Goal: Navigation & Orientation: Find specific page/section

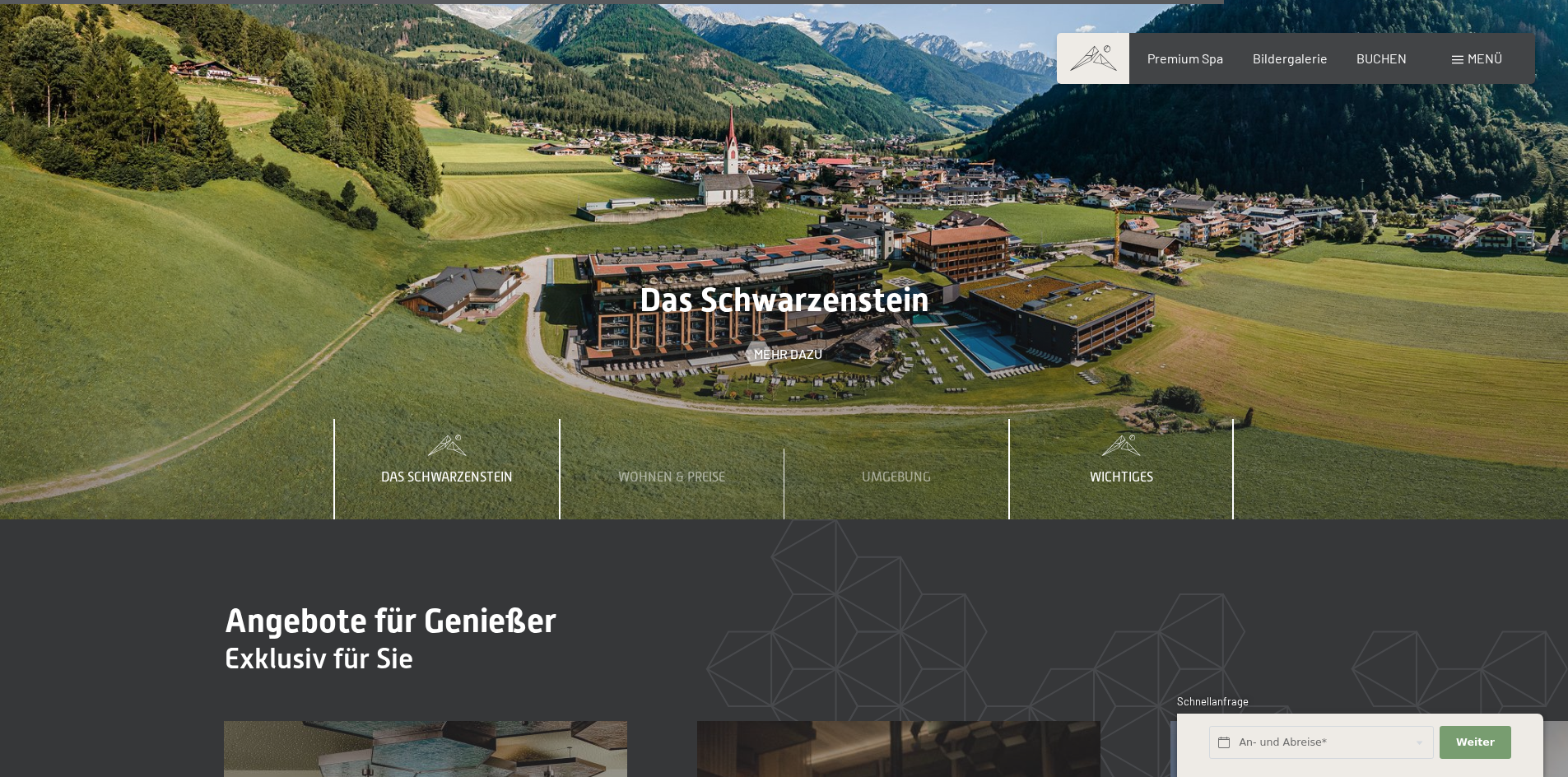
scroll to position [6995, 0]
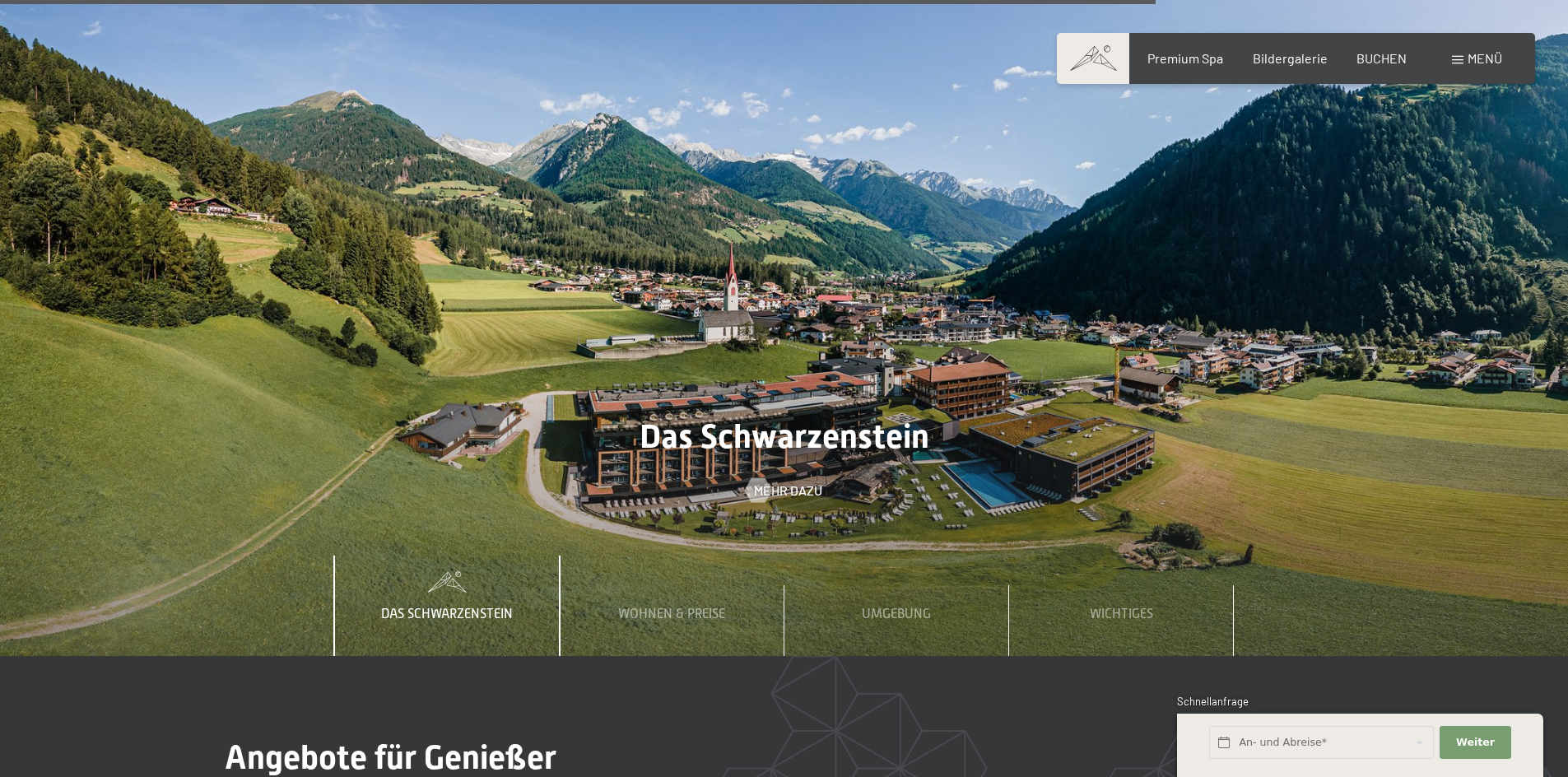
click at [456, 607] on span "Das Schwarzenstein" at bounding box center [447, 613] width 132 height 14
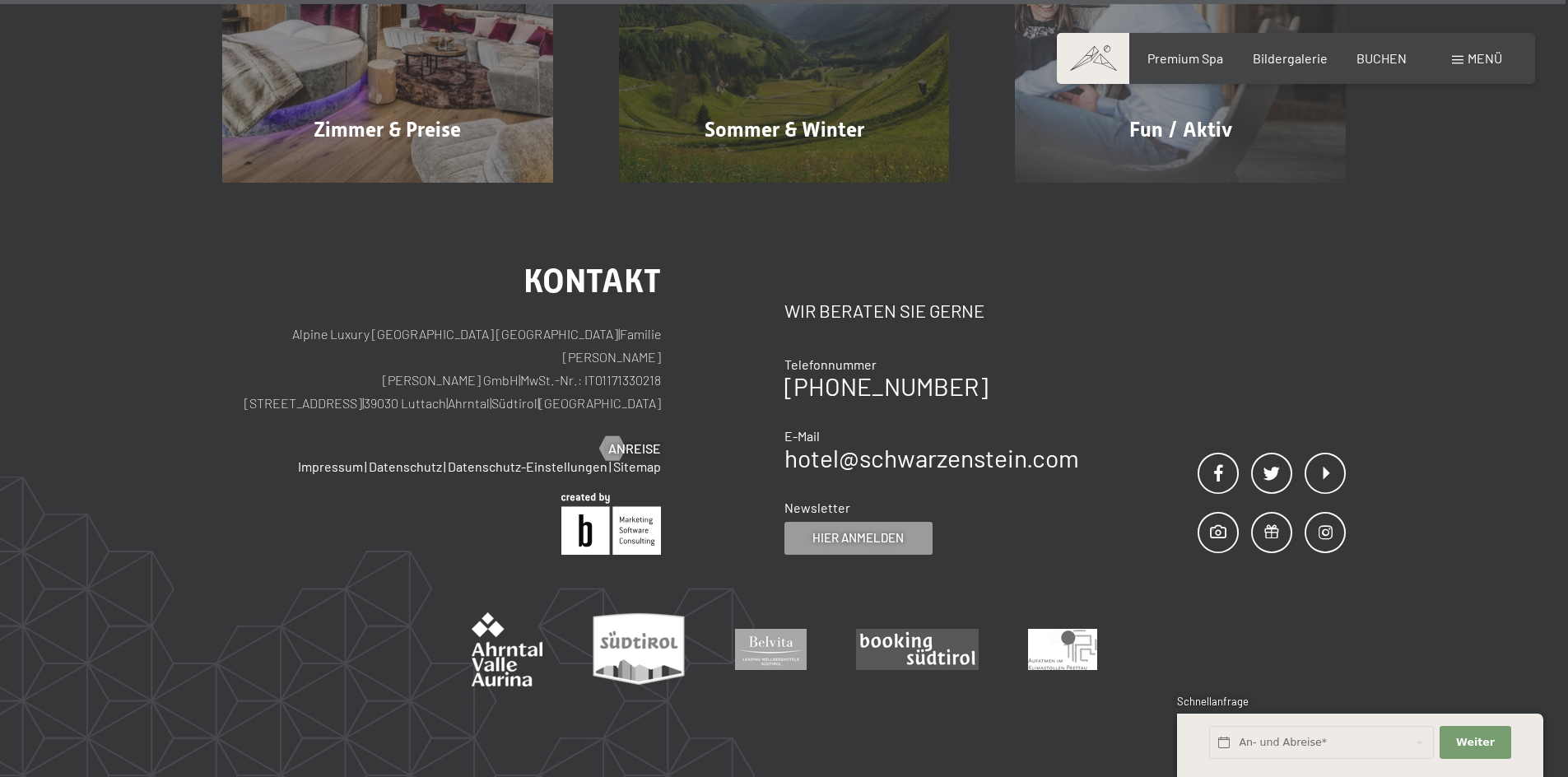
scroll to position [9545, 0]
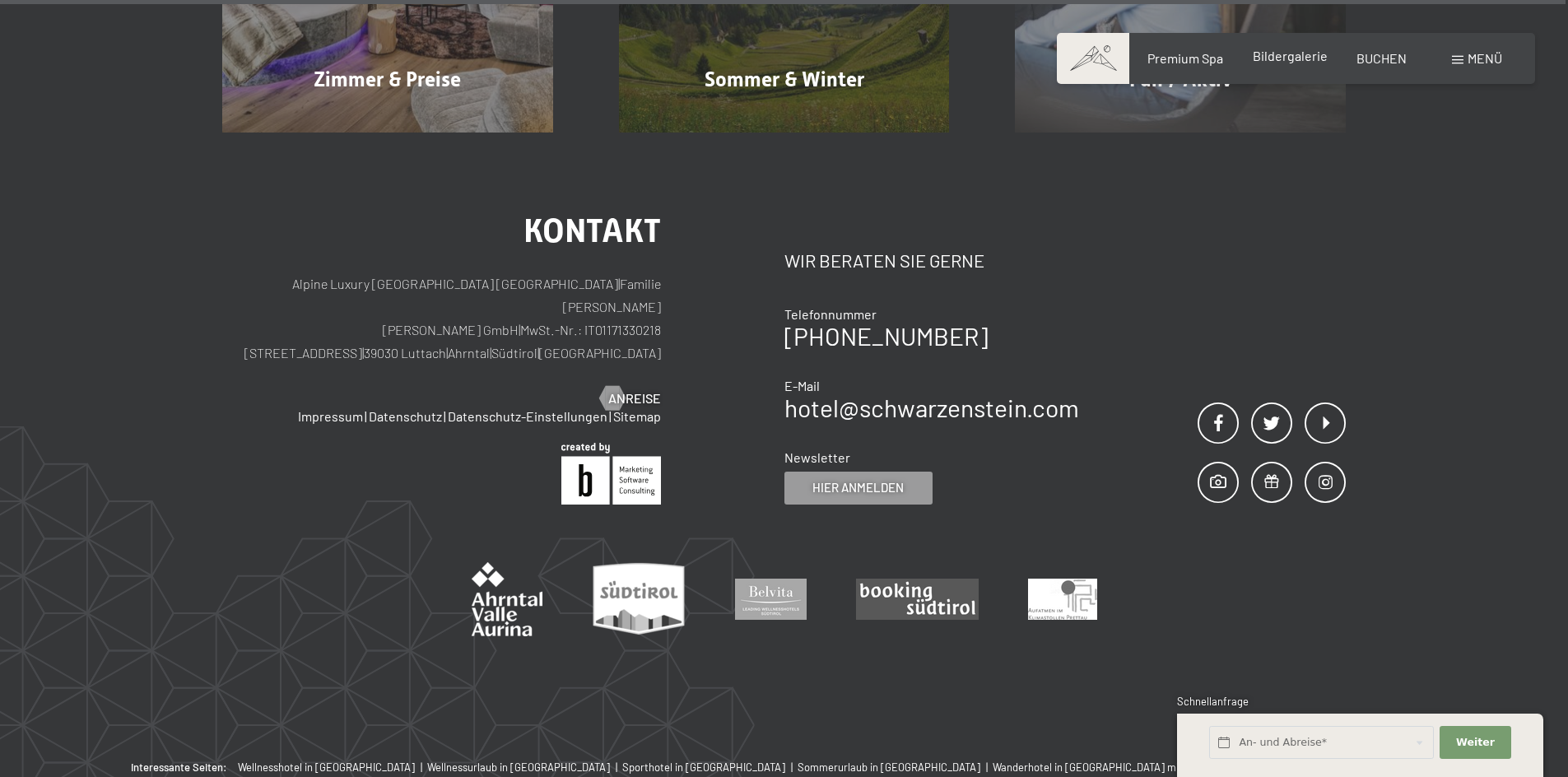
click at [1256, 67] on div "Premium Spa Bildergalerie BUCHEN" at bounding box center [1263, 58] width 346 height 18
click at [1288, 58] on span "Bildergalerie" at bounding box center [1291, 56] width 75 height 15
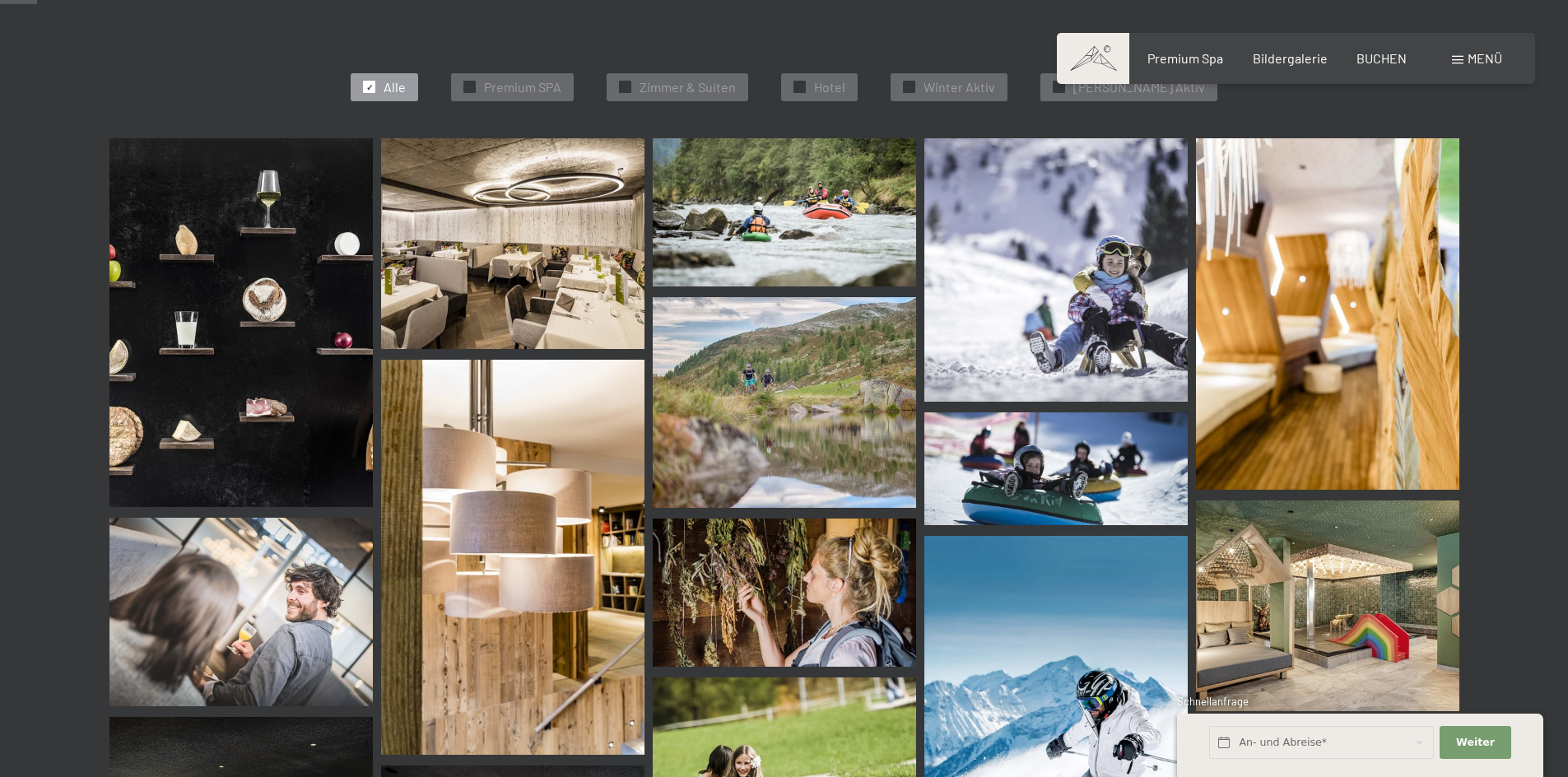
click at [316, 277] on img at bounding box center [241, 323] width 263 height 369
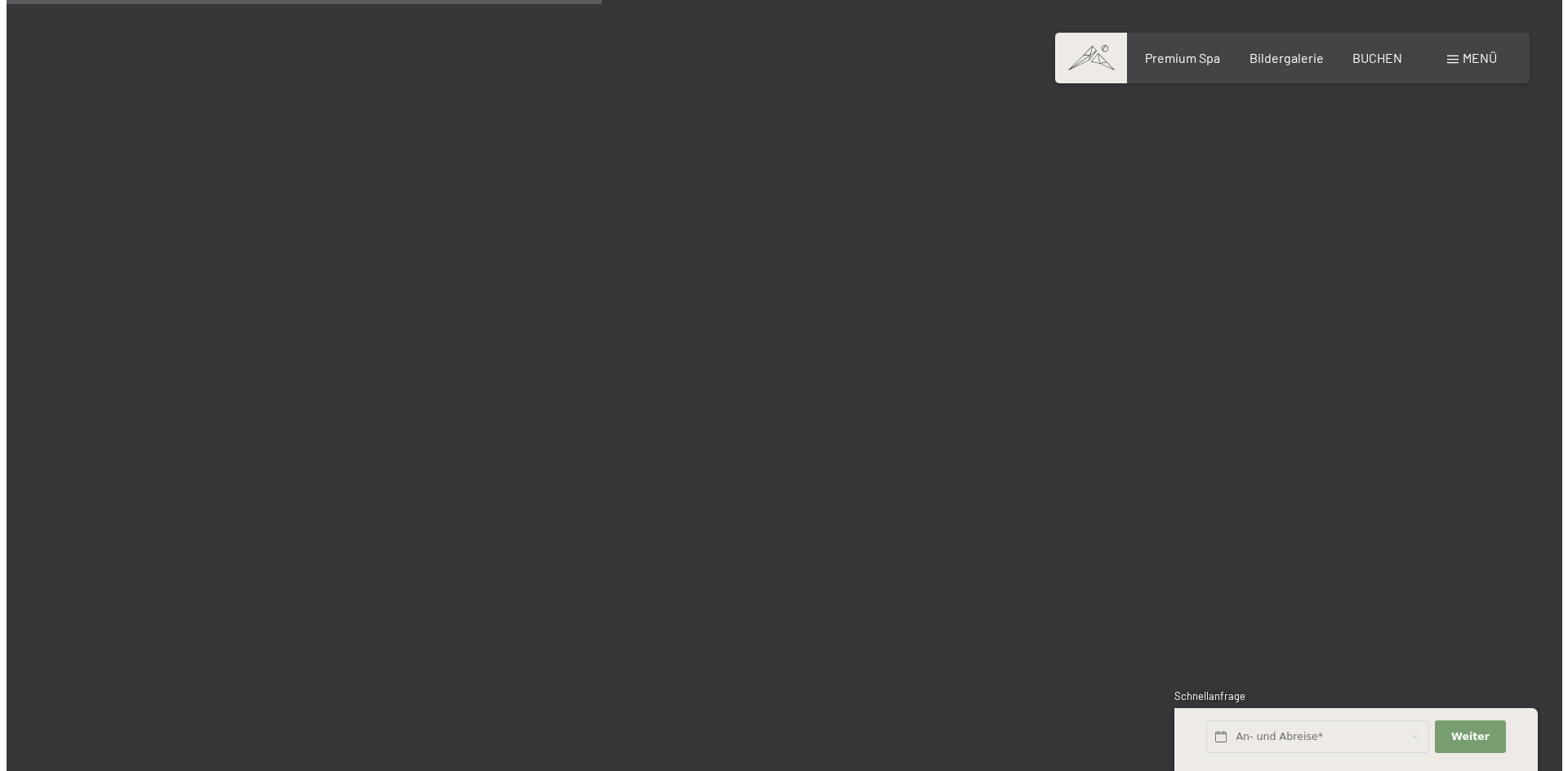
scroll to position [8166, 0]
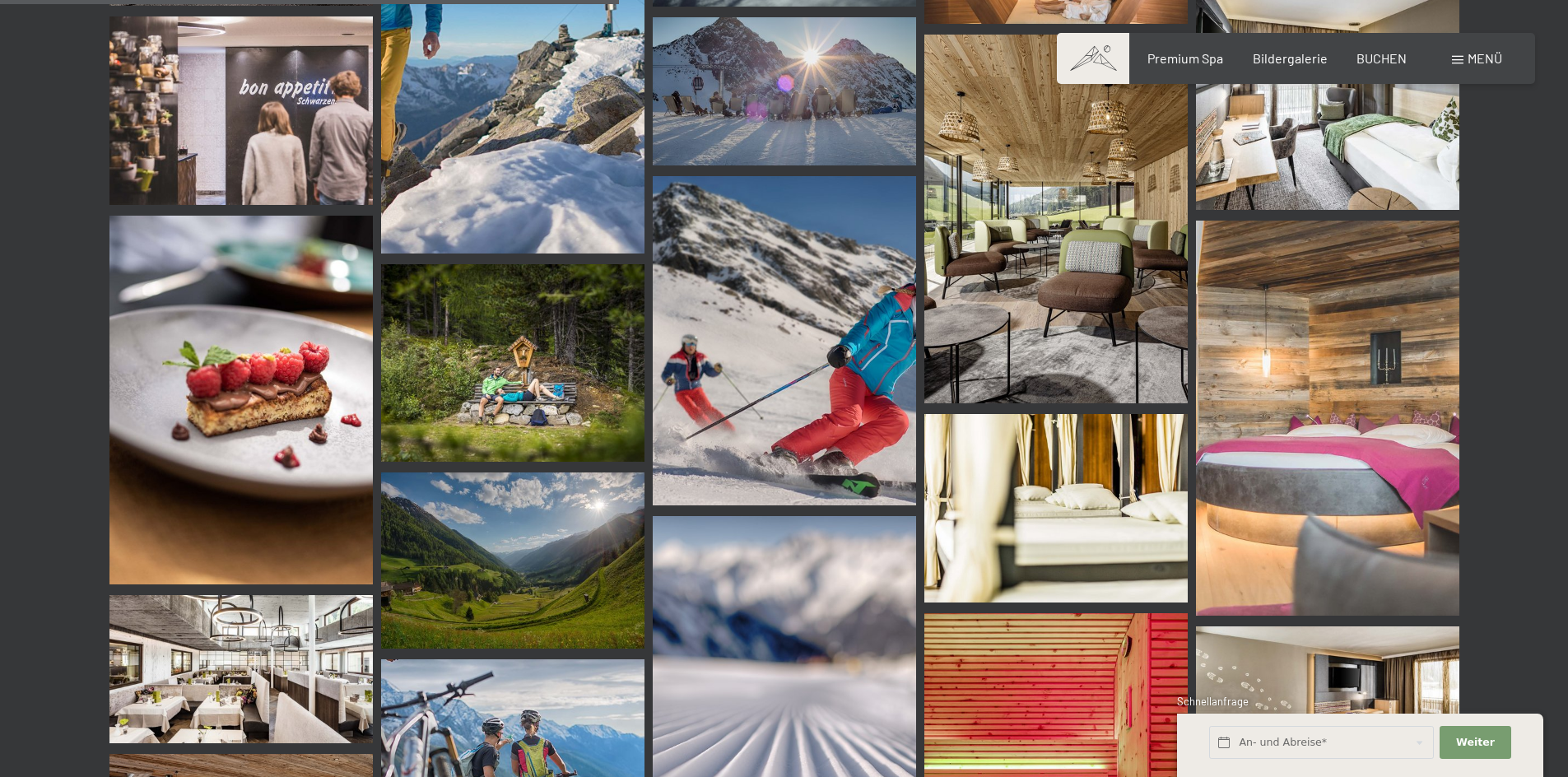
click at [1498, 59] on span "Menü" at bounding box center [1485, 58] width 35 height 15
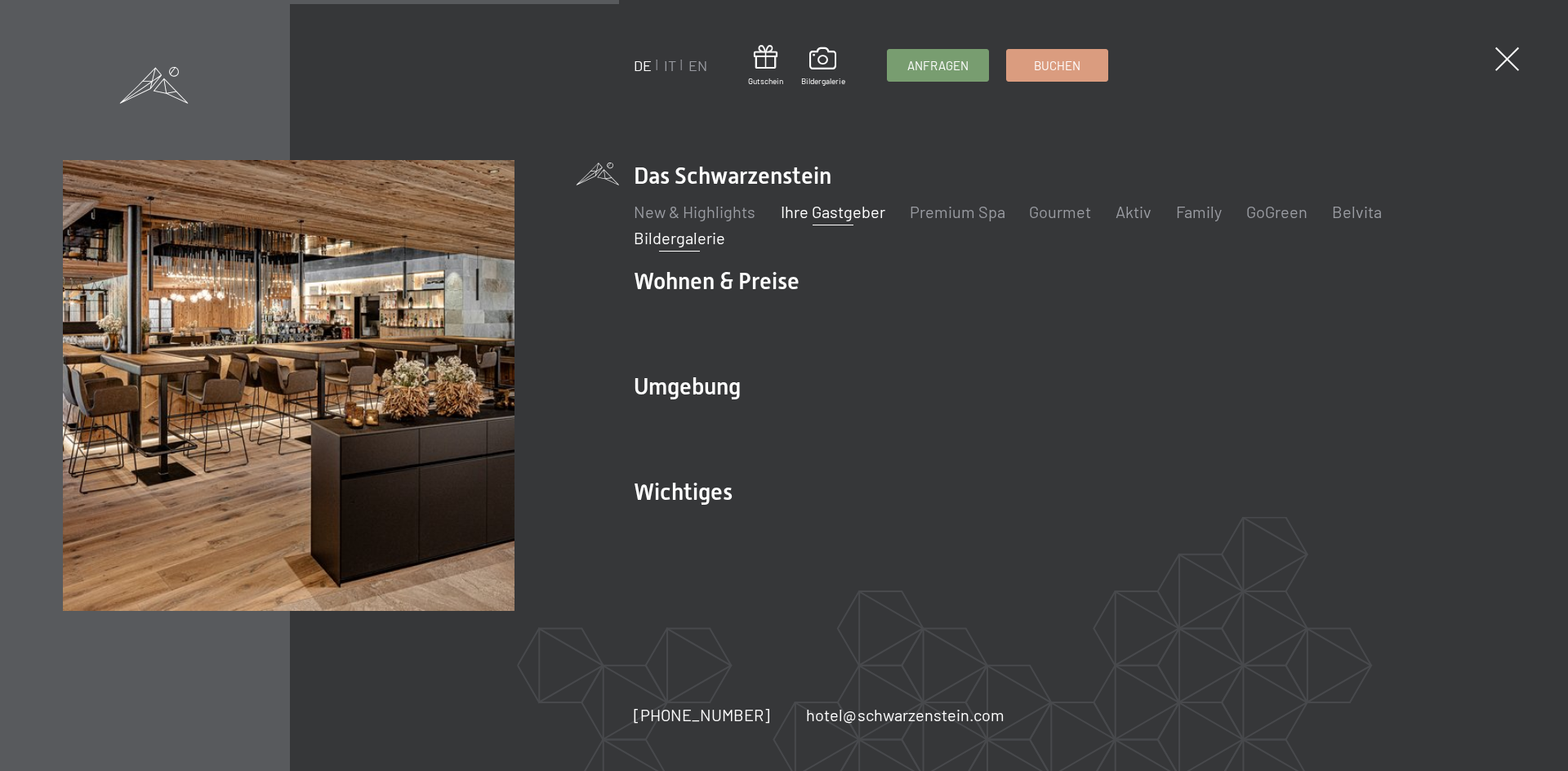
click at [821, 211] on link "Ihre Gastgeber" at bounding box center [831, 211] width 104 height 20
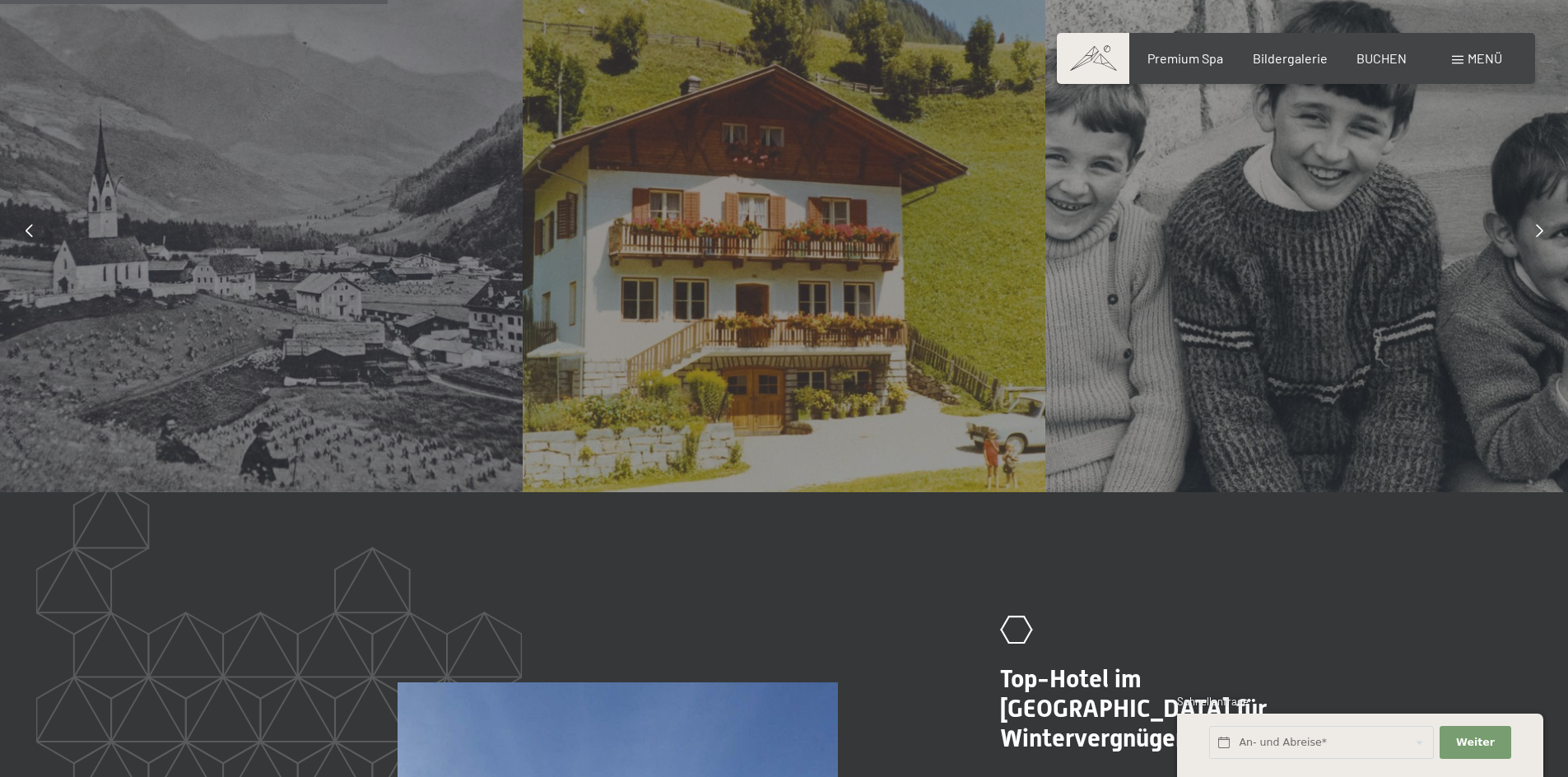
scroll to position [1481, 0]
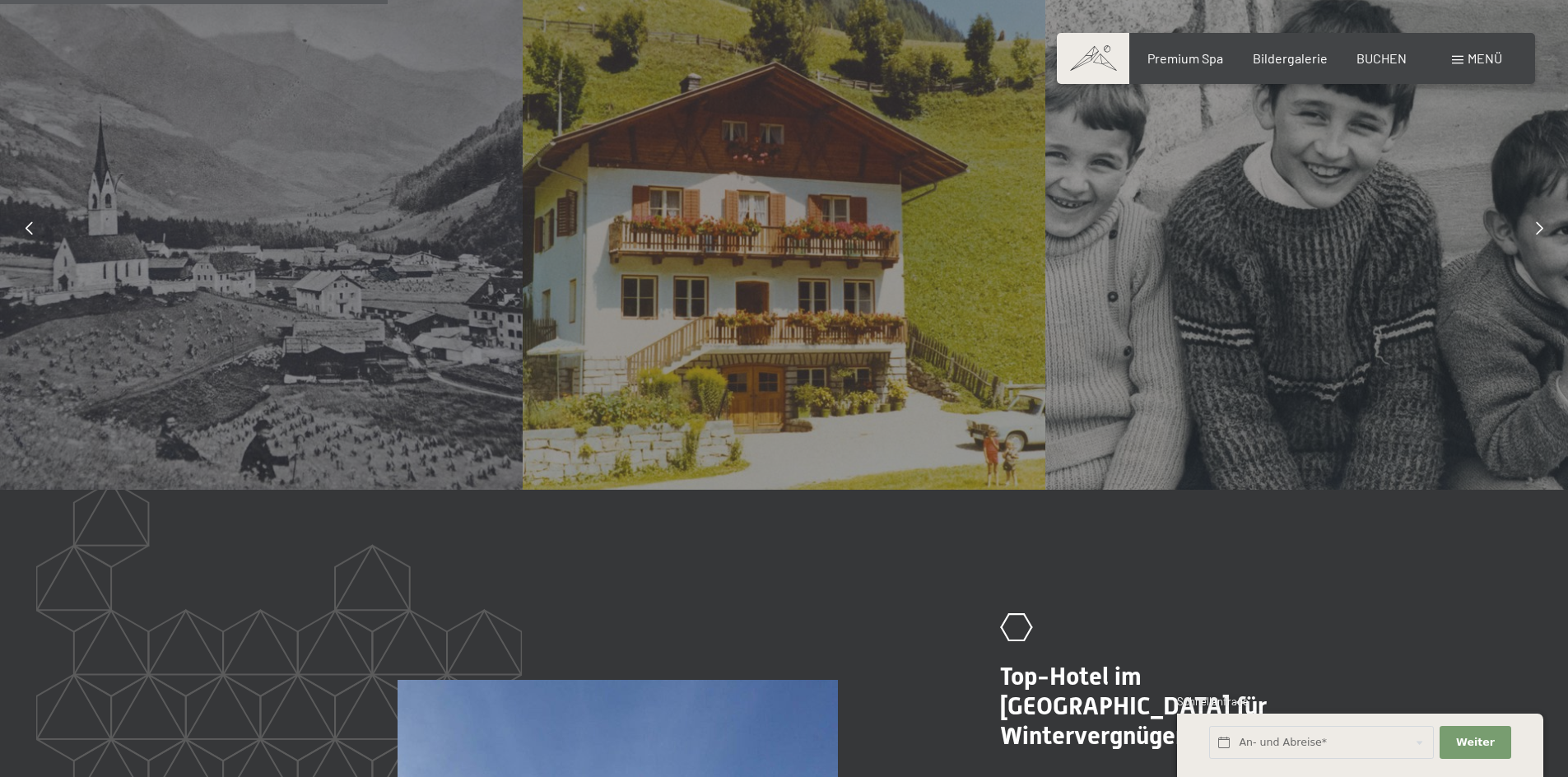
click at [262, 335] on div at bounding box center [261, 228] width 523 height 523
click at [815, 327] on div at bounding box center [784, 228] width 523 height 523
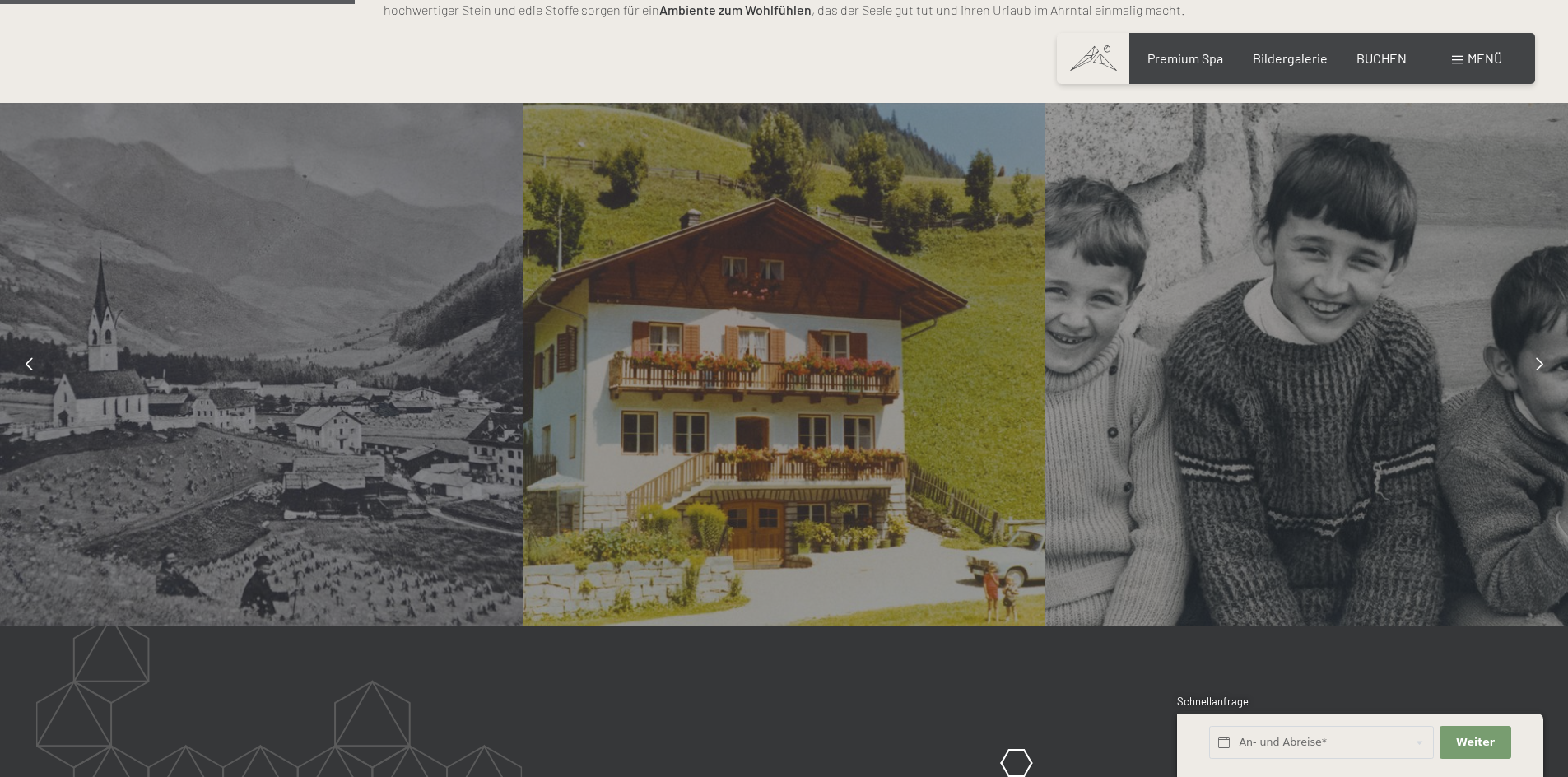
scroll to position [1316, 0]
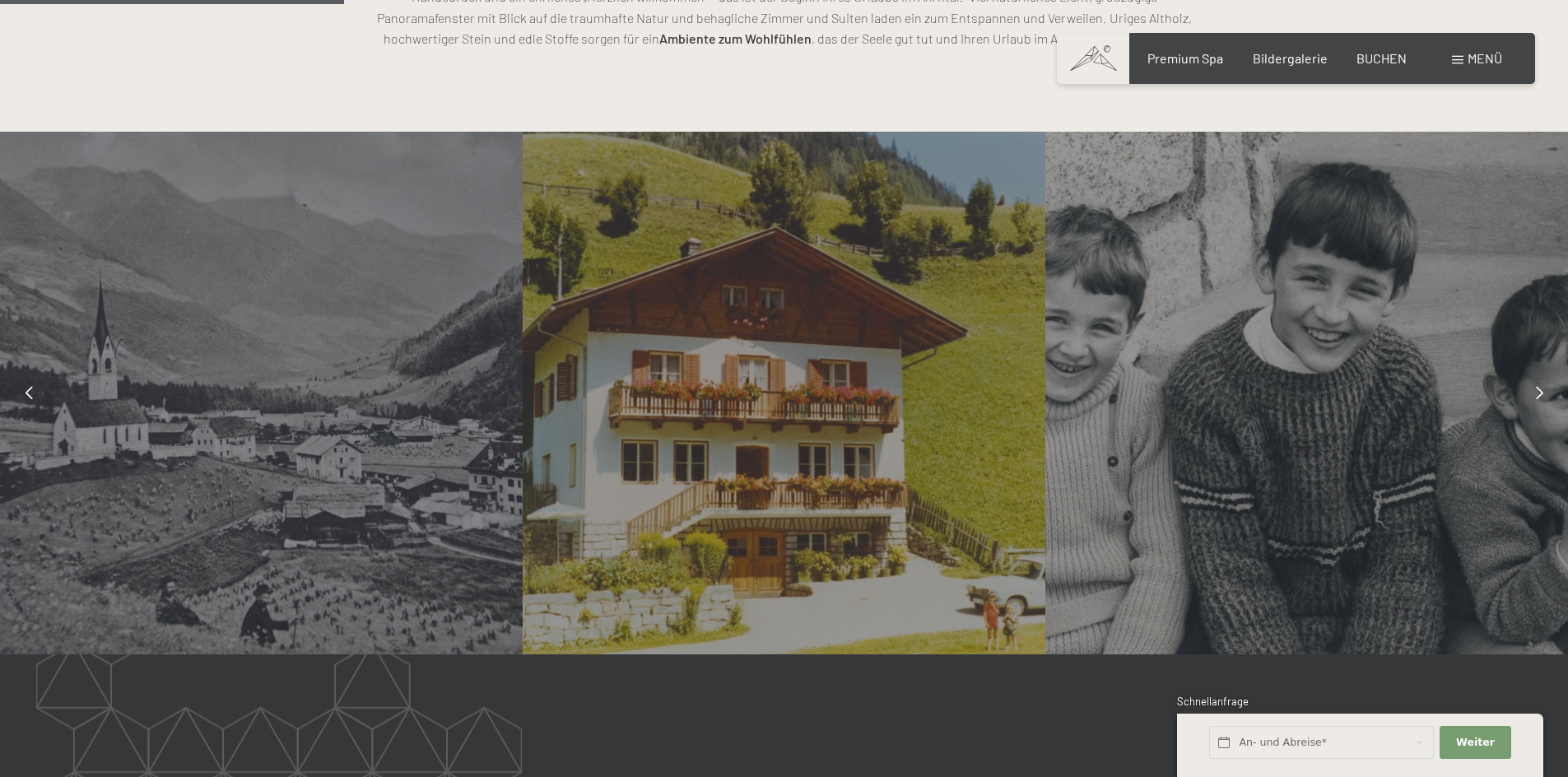
click at [1541, 400] on div at bounding box center [1539, 392] width 41 height 41
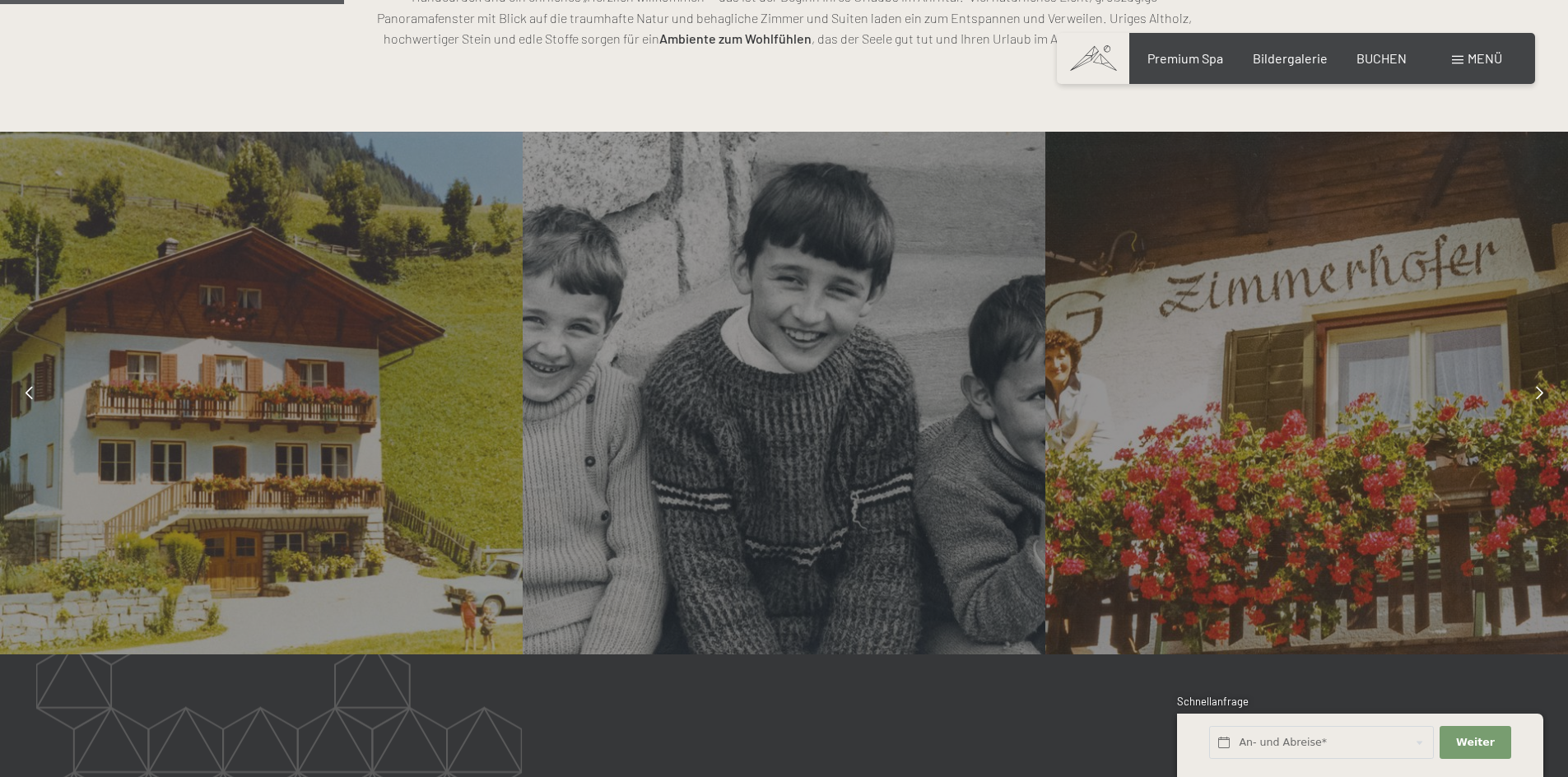
click at [1535, 384] on div at bounding box center [1539, 392] width 41 height 41
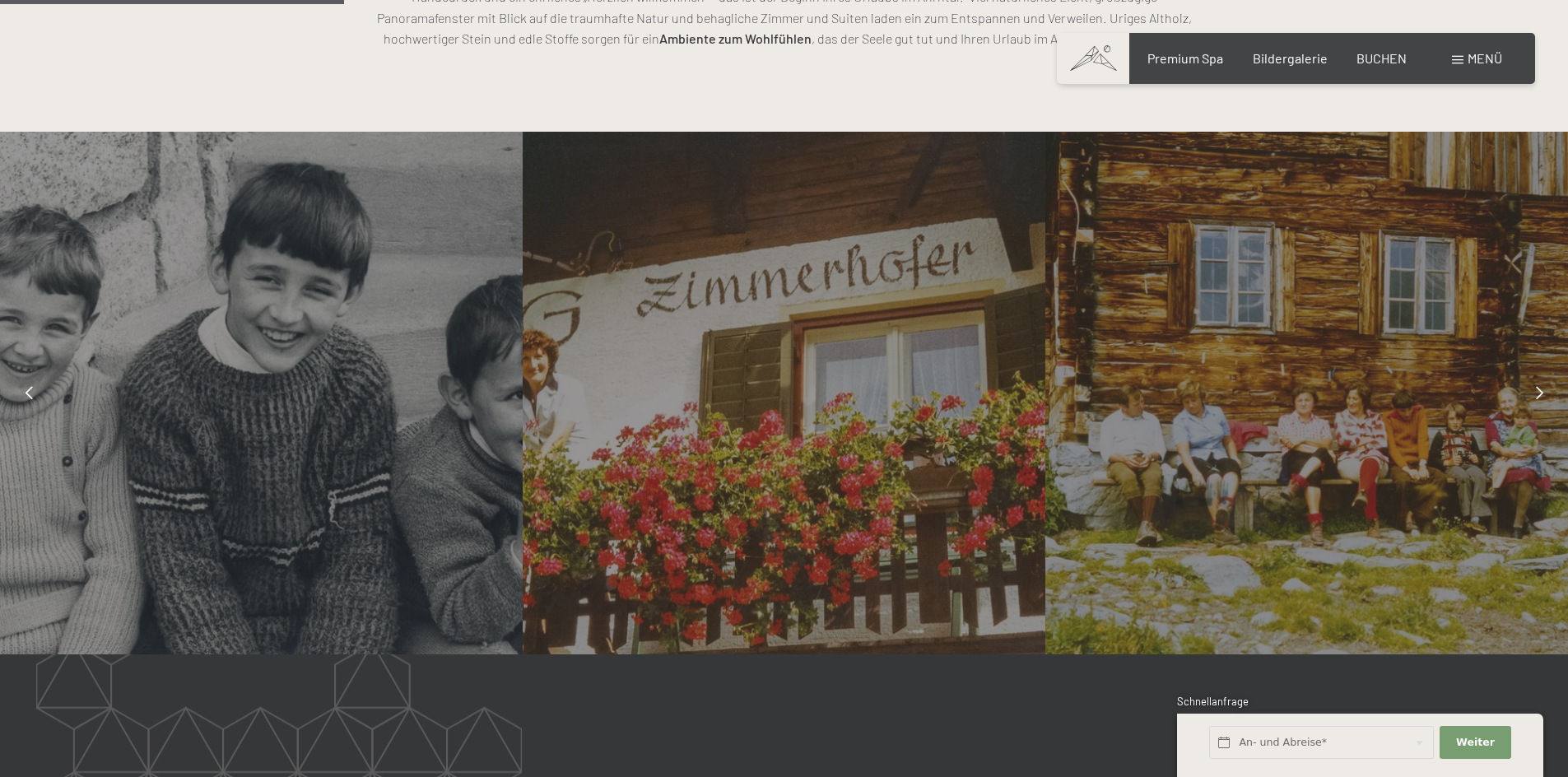
click at [1535, 384] on div at bounding box center [1539, 392] width 41 height 41
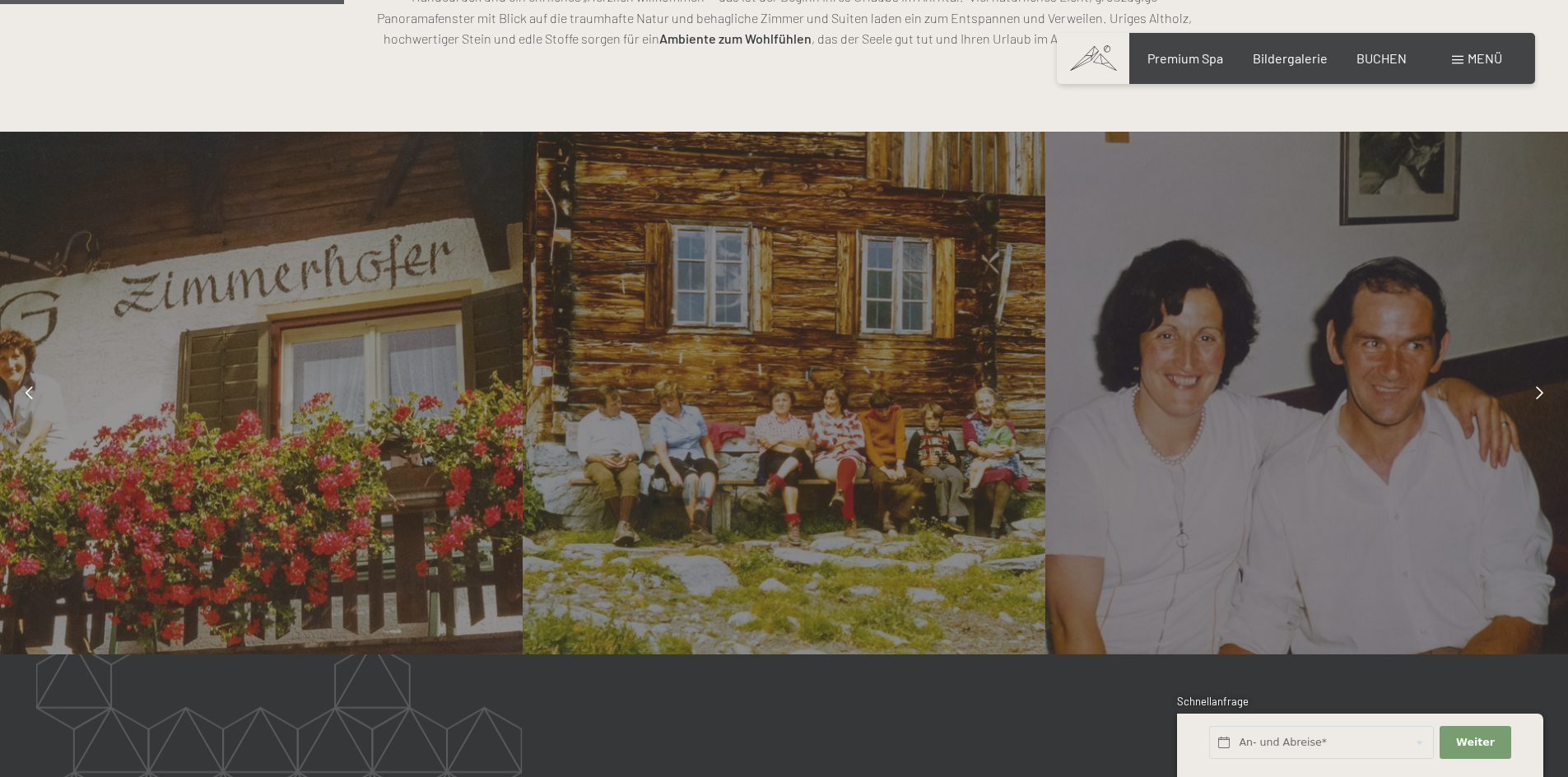
click at [1530, 375] on div at bounding box center [1539, 392] width 41 height 41
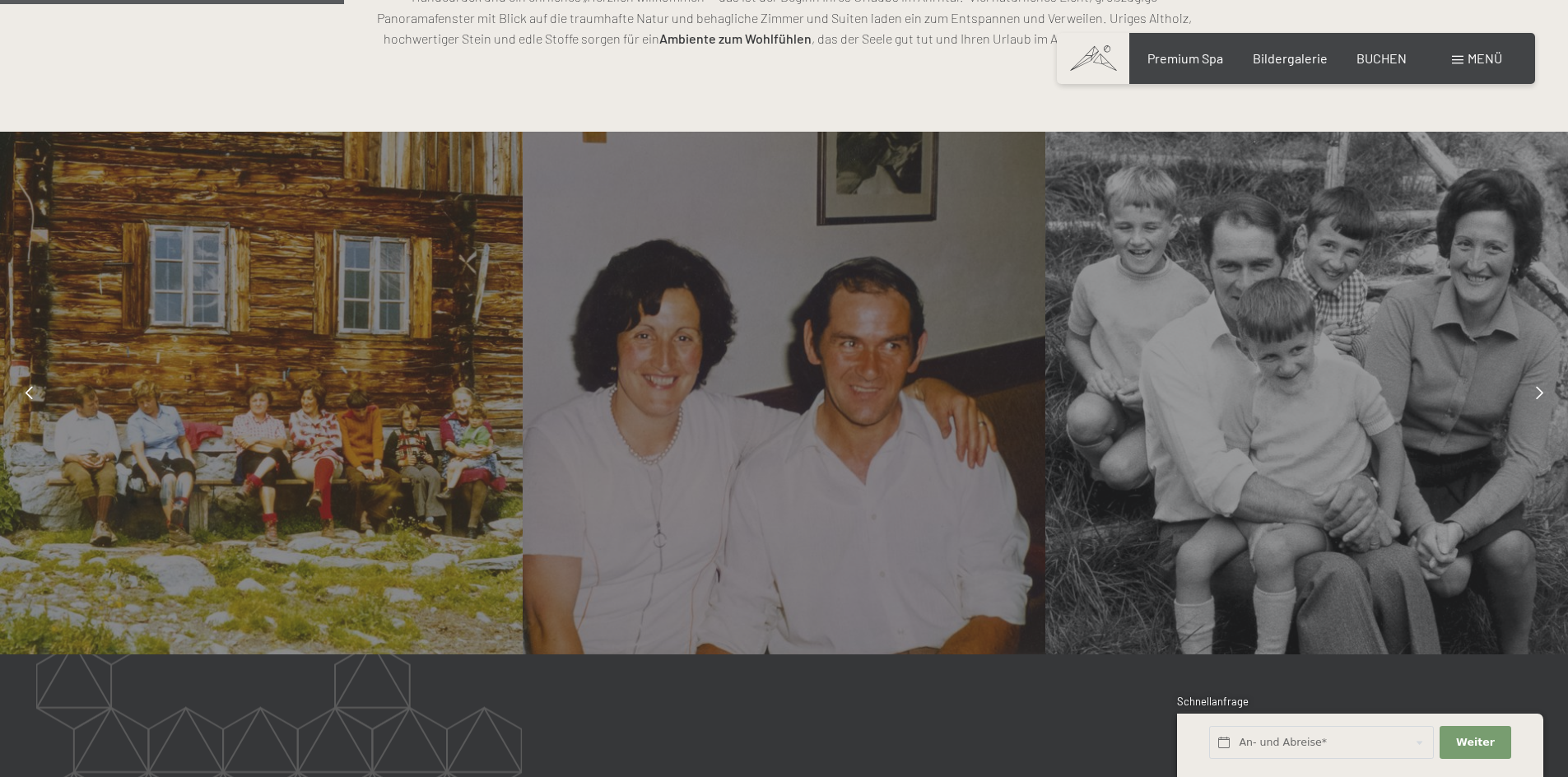
click at [1524, 372] on div at bounding box center [1539, 392] width 41 height 41
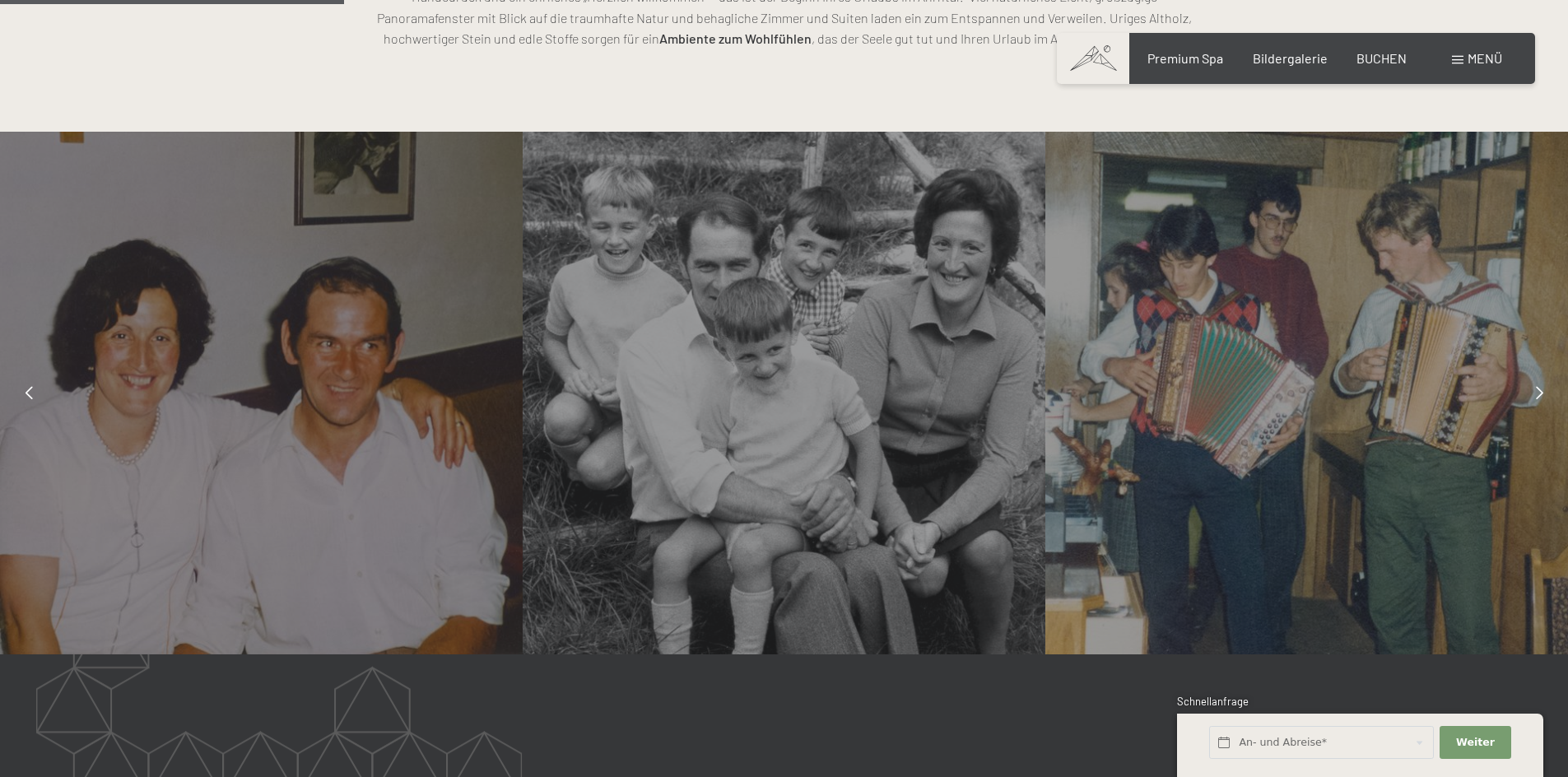
click at [1523, 372] on div at bounding box center [1539, 392] width 41 height 41
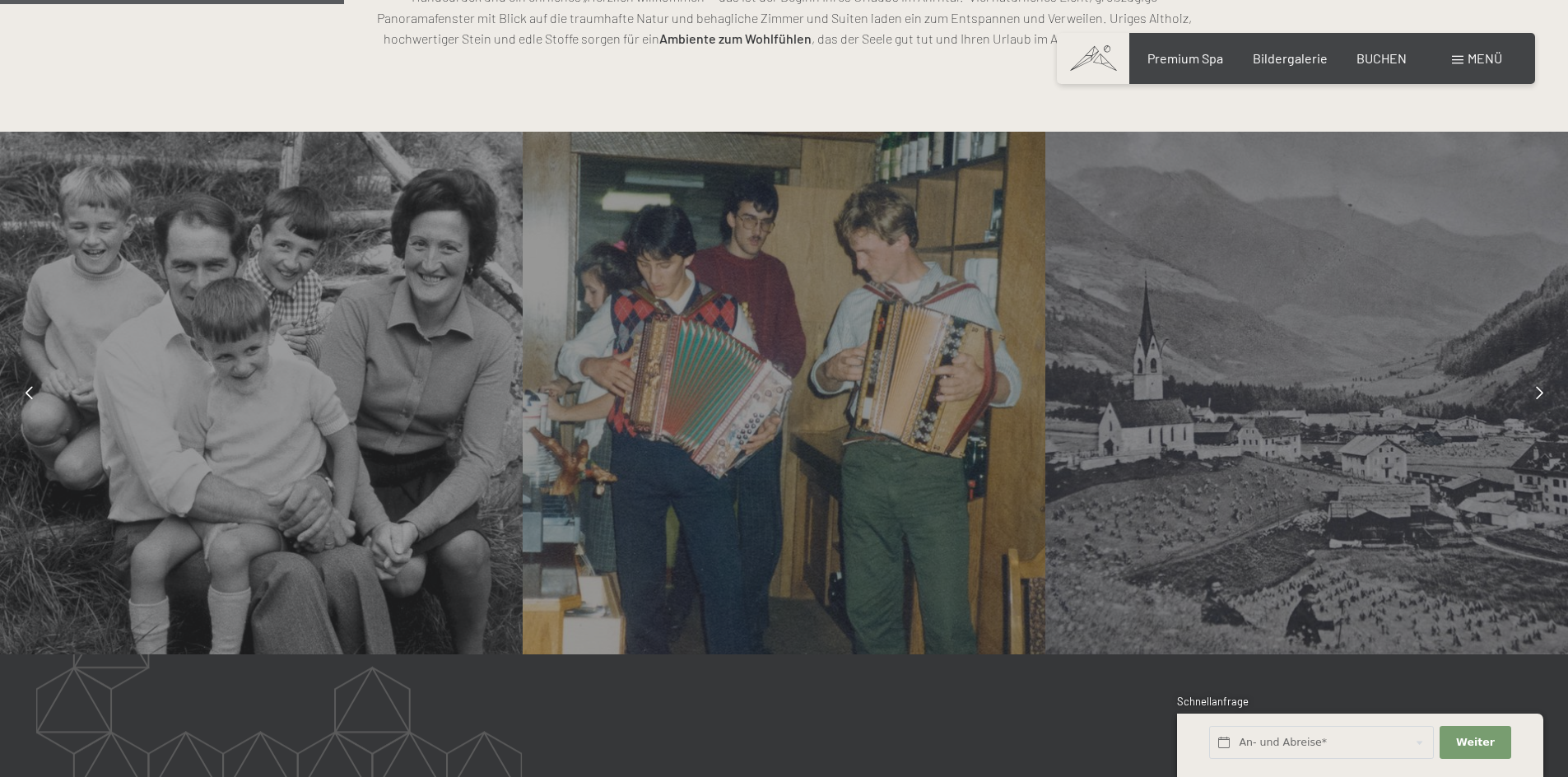
click at [1523, 372] on div at bounding box center [1539, 392] width 41 height 41
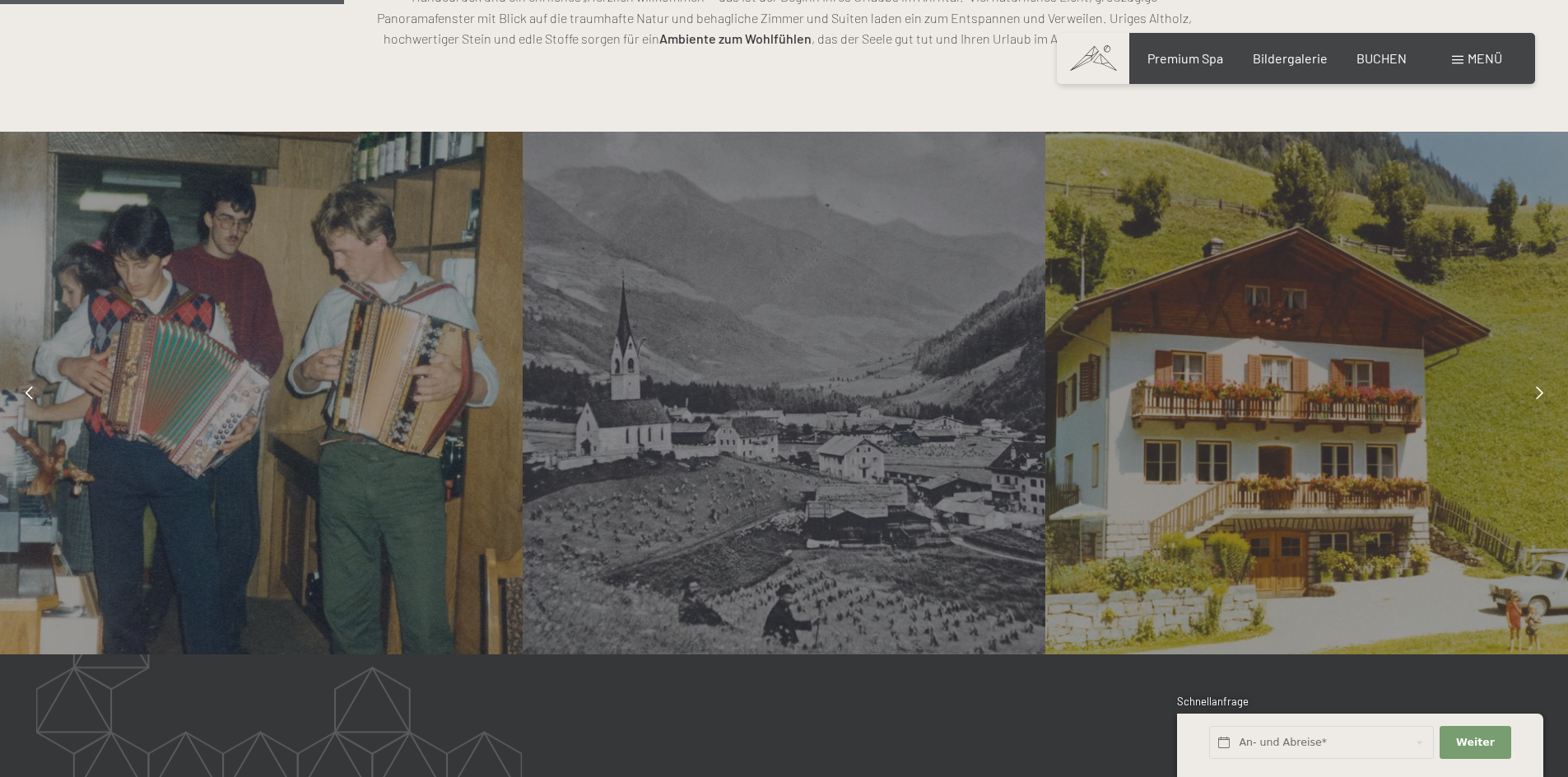
click at [1523, 372] on div at bounding box center [1539, 392] width 41 height 41
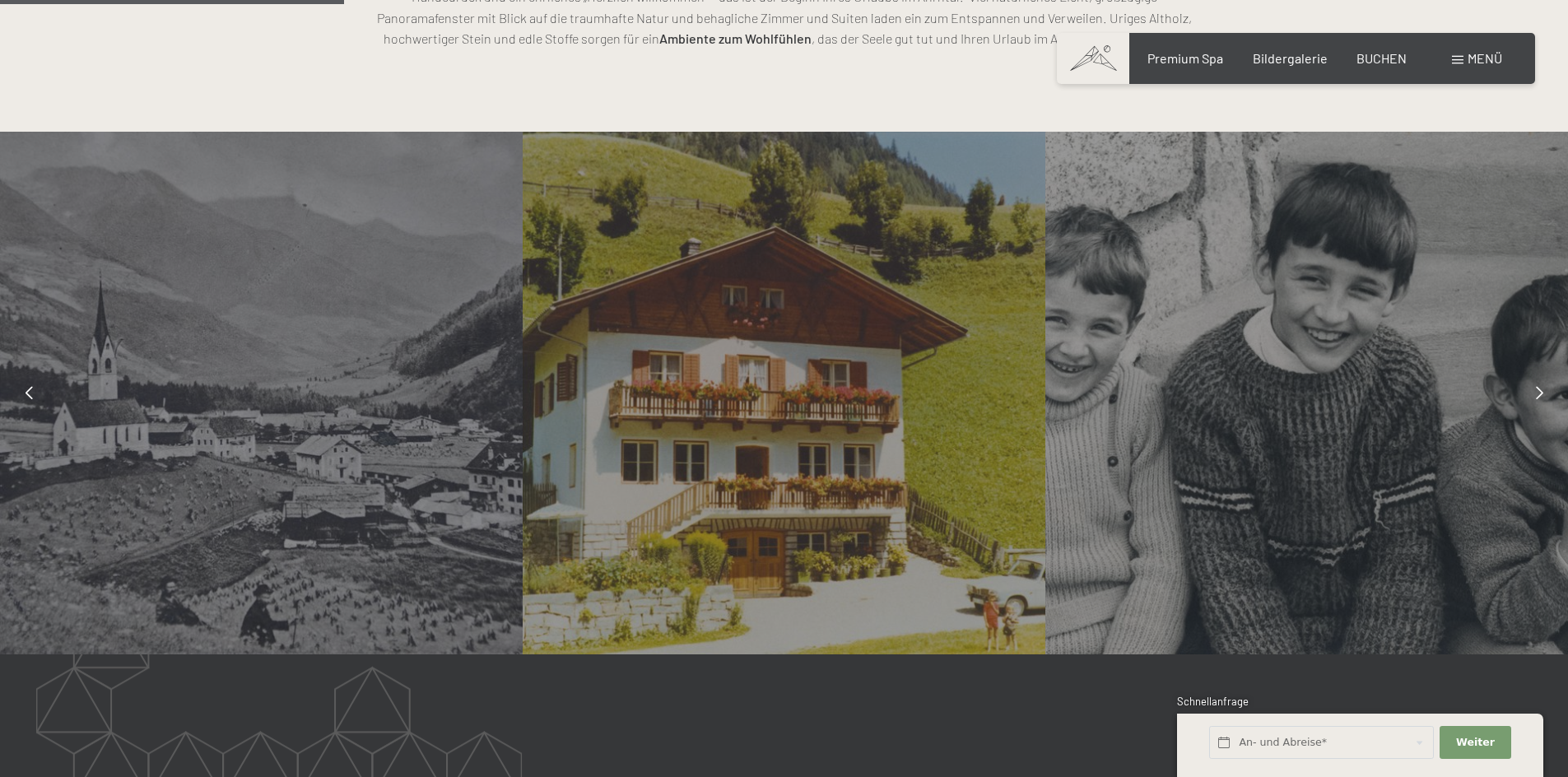
click at [1523, 372] on div at bounding box center [1539, 392] width 41 height 41
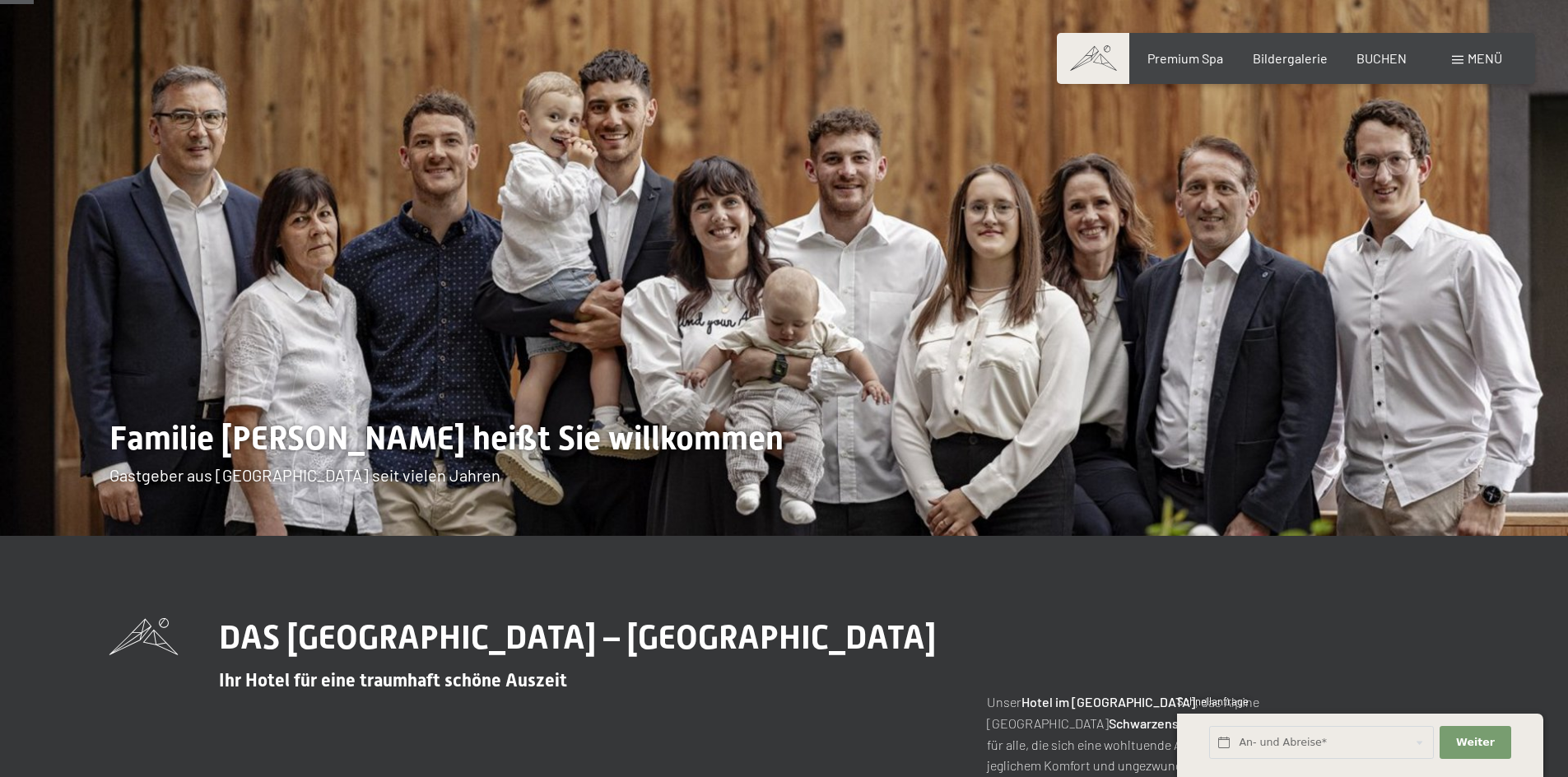
scroll to position [0, 0]
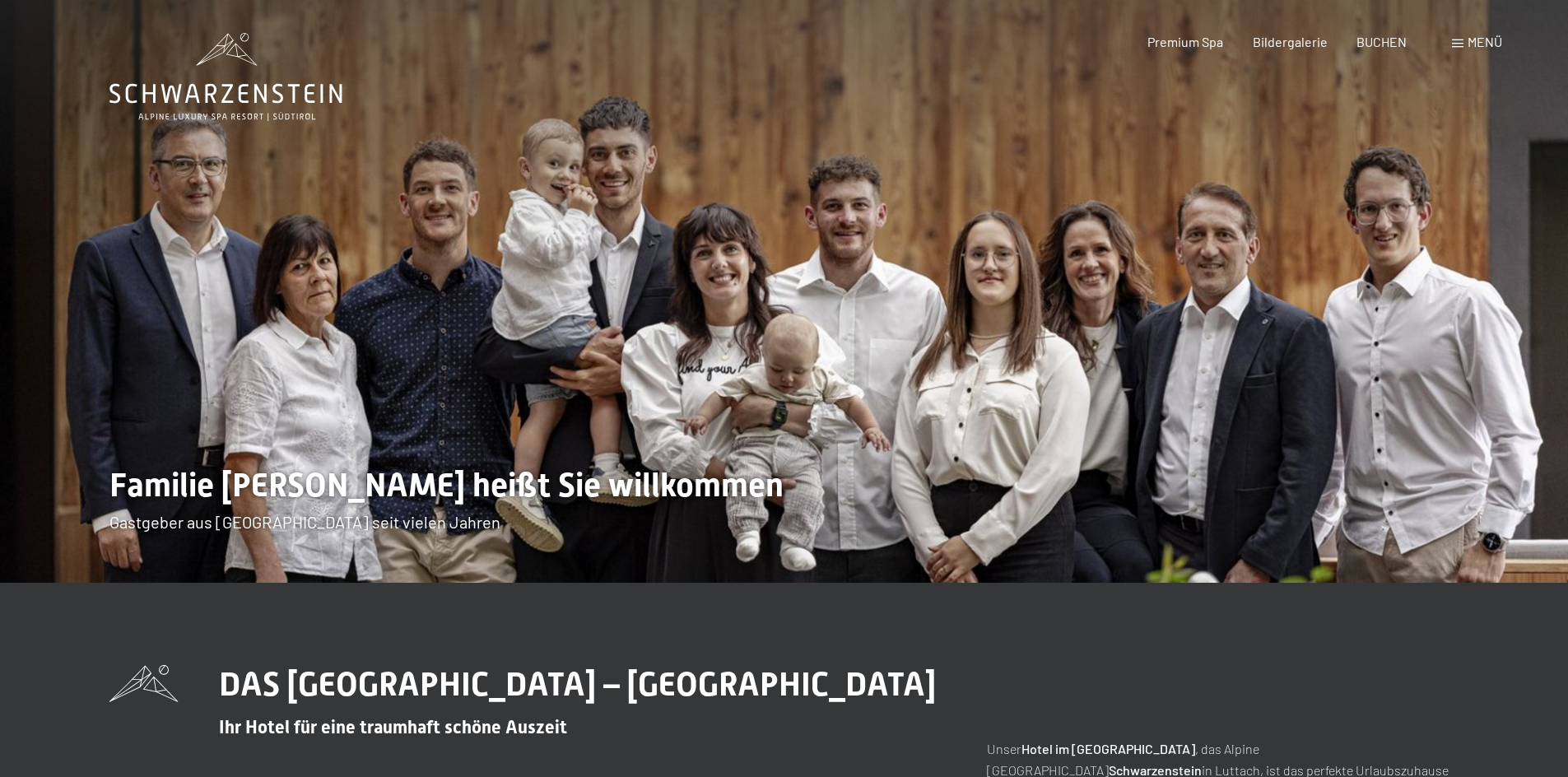
click at [1443, 33] on div "Buchen Anfragen Premium Spa Bildergalerie BUCHEN Menü DE IT EN Gutschein Bilder…" at bounding box center [1296, 41] width 412 height 18
click at [1469, 38] on span "Menü" at bounding box center [1485, 41] width 35 height 15
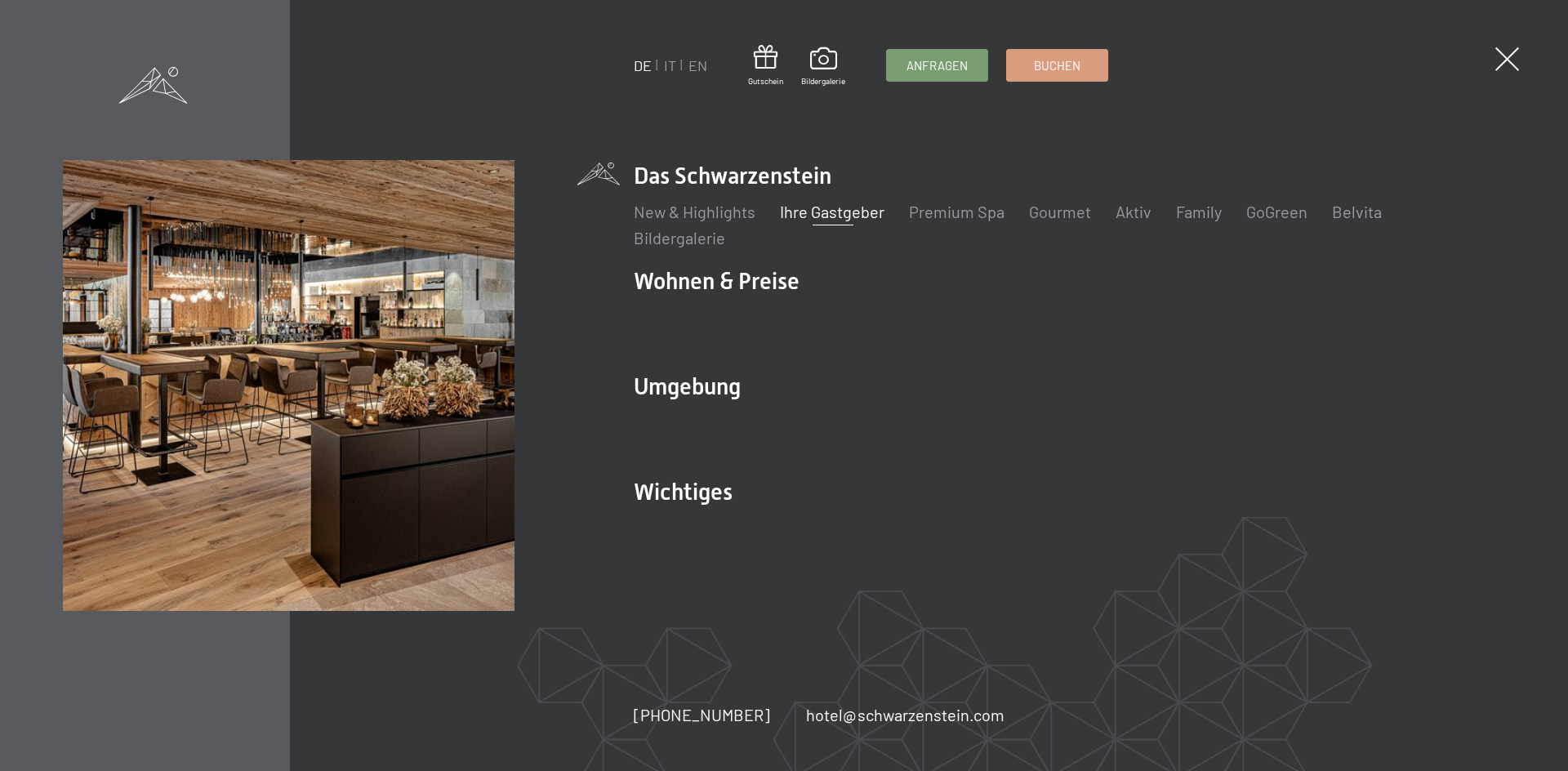
drag, startPoint x: 1493, startPoint y: 23, endPoint x: 1492, endPoint y: 51, distance: 28.0
click at [1493, 32] on div "DE IT EN Gutschein Bildergalerie Anfragen Buchen DE IT EN Das Schwarzenstein Ne…" at bounding box center [784, 385] width 1568 height 771
click at [1492, 51] on div "DE IT EN Gutschein Bildergalerie Anfragen Buchen DE IT EN Das Schwarzenstein Ne…" at bounding box center [784, 385] width 1568 height 771
click at [1503, 54] on span at bounding box center [1507, 58] width 33 height 33
